Goal: Check status

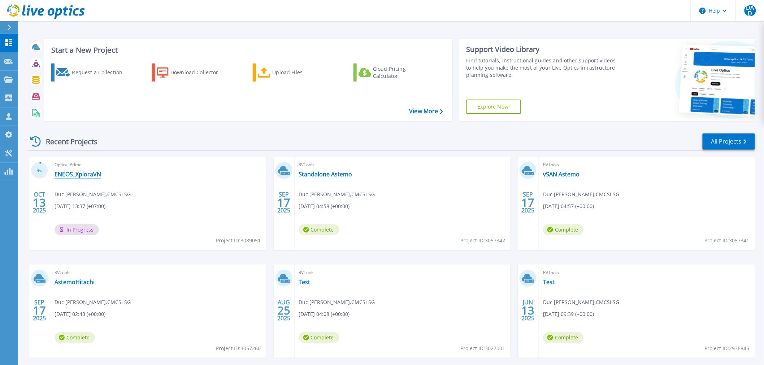
click at [75, 174] on link "ENEOS_XploraVN" at bounding box center [77, 174] width 47 height 7
